Goal: Information Seeking & Learning: Learn about a topic

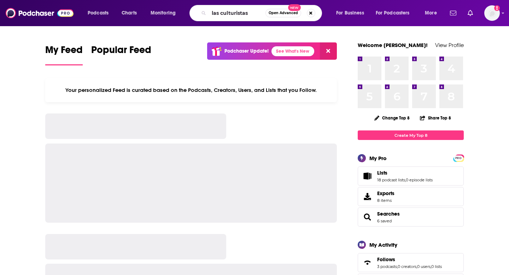
type input "las culturistas"
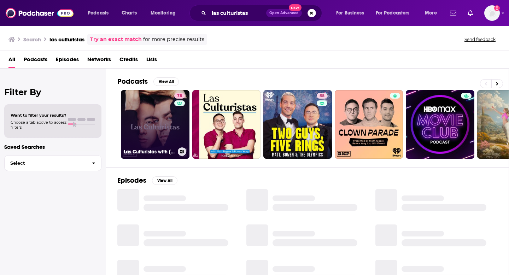
click at [152, 131] on link "78 Las Culturistas with [PERSON_NAME] and [PERSON_NAME]" at bounding box center [155, 124] width 69 height 69
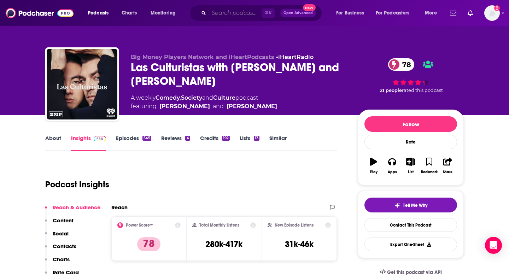
click at [227, 11] on input "Search podcasts, credits, & more..." at bounding box center [235, 12] width 53 height 11
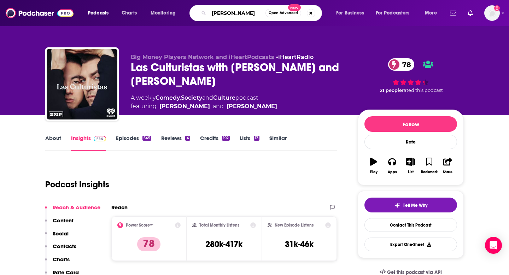
type input "[PERSON_NAME]"
click at [243, 12] on input "[PERSON_NAME]" at bounding box center [237, 12] width 57 height 11
click at [238, 12] on input "[PERSON_NAME]" at bounding box center [237, 12] width 57 height 11
type input "good hang"
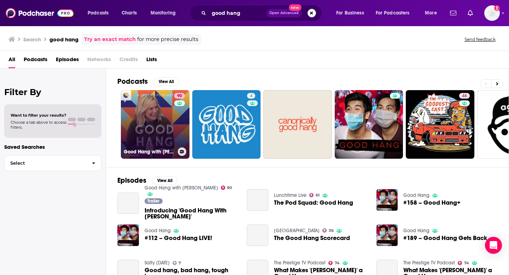
click at [154, 136] on link "90 Good Hang with [PERSON_NAME]" at bounding box center [155, 124] width 69 height 69
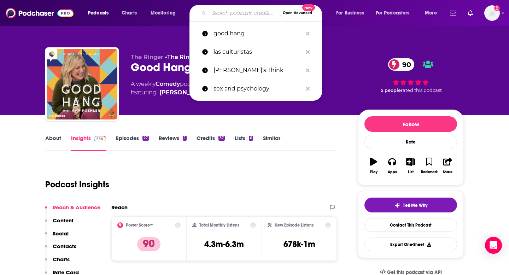
click at [227, 16] on input "Search podcasts, credits, & more..." at bounding box center [244, 12] width 71 height 11
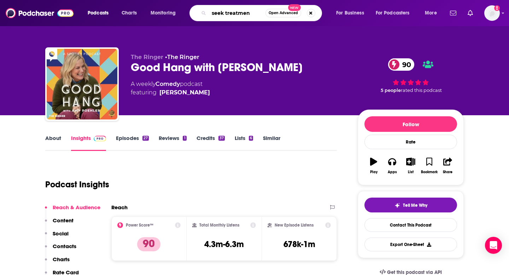
type input "seek treatment"
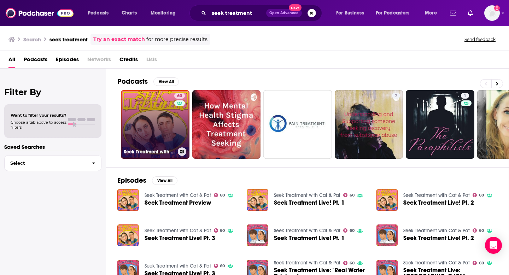
click at [167, 104] on link "60 Seek Treatment with Cat & Pat" at bounding box center [155, 124] width 69 height 69
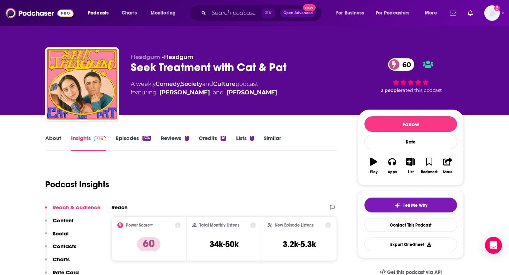
click at [56, 139] on link "About" at bounding box center [53, 143] width 16 height 16
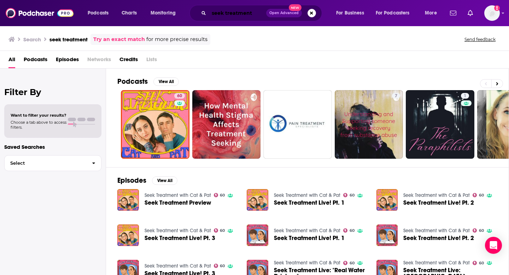
click at [236, 9] on input "seek treatment" at bounding box center [237, 12] width 57 height 11
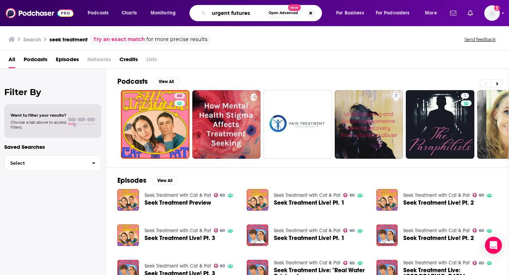
type input "urgent futures"
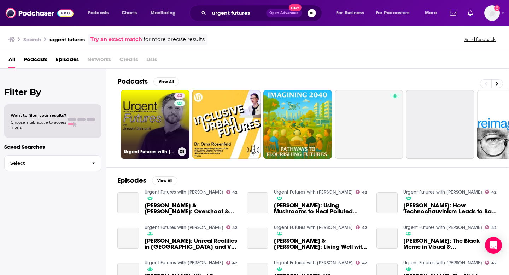
click at [177, 122] on div "42" at bounding box center [180, 120] width 12 height 54
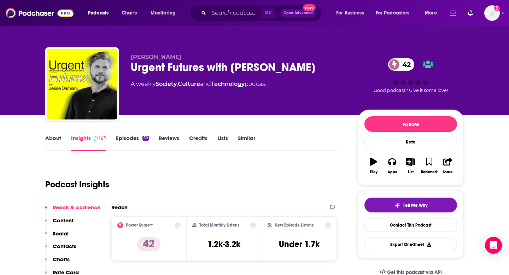
scroll to position [122, 0]
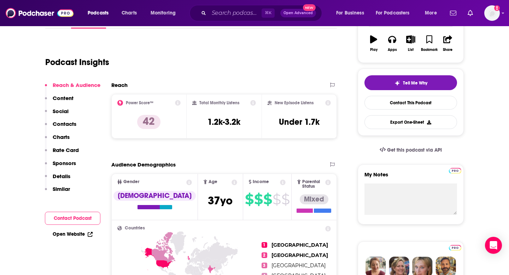
click at [255, 100] on icon at bounding box center [253, 103] width 6 height 6
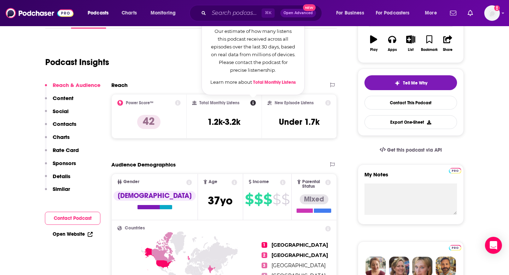
click at [255, 100] on icon at bounding box center [253, 103] width 6 height 6
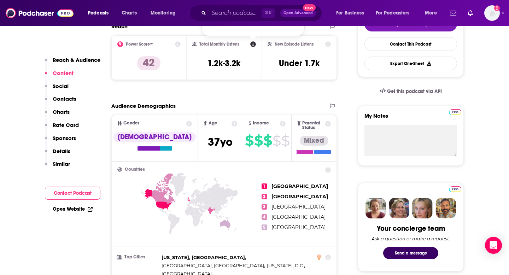
scroll to position [0, 0]
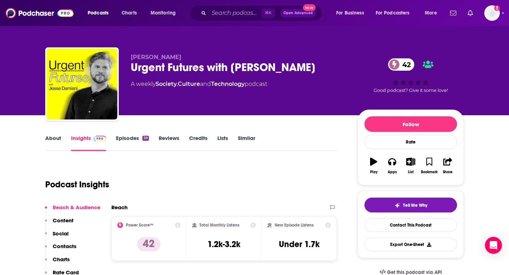
click at [168, 135] on link "Reviews" at bounding box center [169, 143] width 21 height 16
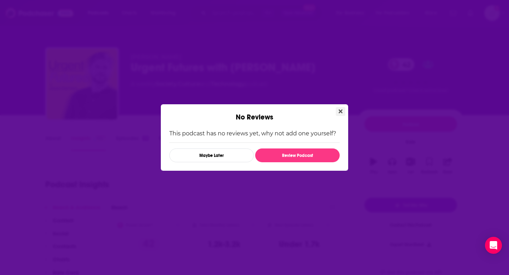
click at [343, 110] on button "Close" at bounding box center [341, 111] width 10 height 9
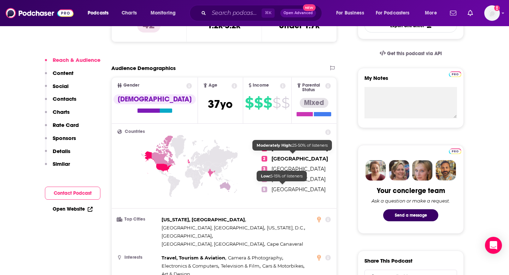
scroll to position [465, 0]
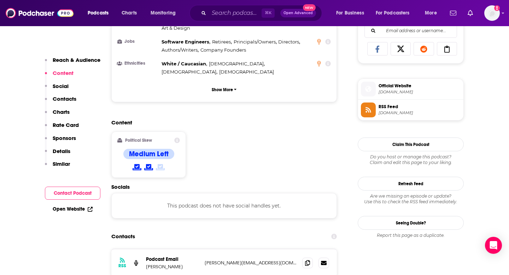
click at [178, 138] on icon at bounding box center [177, 141] width 6 height 6
click at [153, 164] on icon at bounding box center [148, 167] width 9 height 7
click at [147, 138] on div "Political Skew Medium Left" at bounding box center [148, 155] width 63 height 34
click at [147, 150] on h4 "Medium Left" at bounding box center [149, 154] width 40 height 9
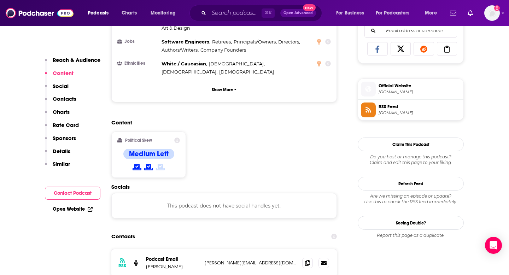
click at [178, 138] on icon at bounding box center [177, 141] width 6 height 6
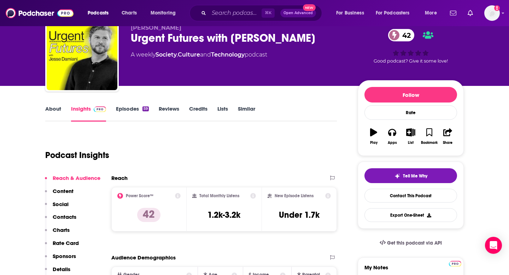
scroll to position [421, 0]
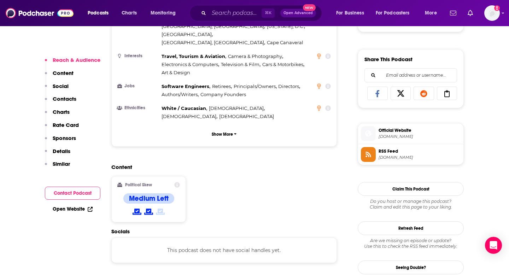
click at [164, 208] on icon at bounding box center [160, 211] width 9 height 7
click at [137, 208] on icon at bounding box center [137, 211] width 9 height 7
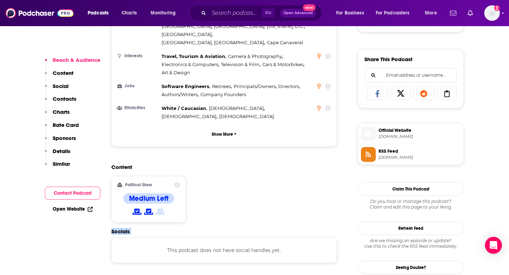
click at [137, 208] on icon at bounding box center [137, 211] width 9 height 7
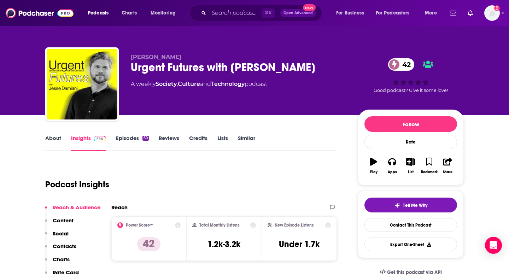
click at [300, 172] on div "Podcast Insights" at bounding box center [188, 180] width 286 height 36
